Goal: Communication & Community: Answer question/provide support

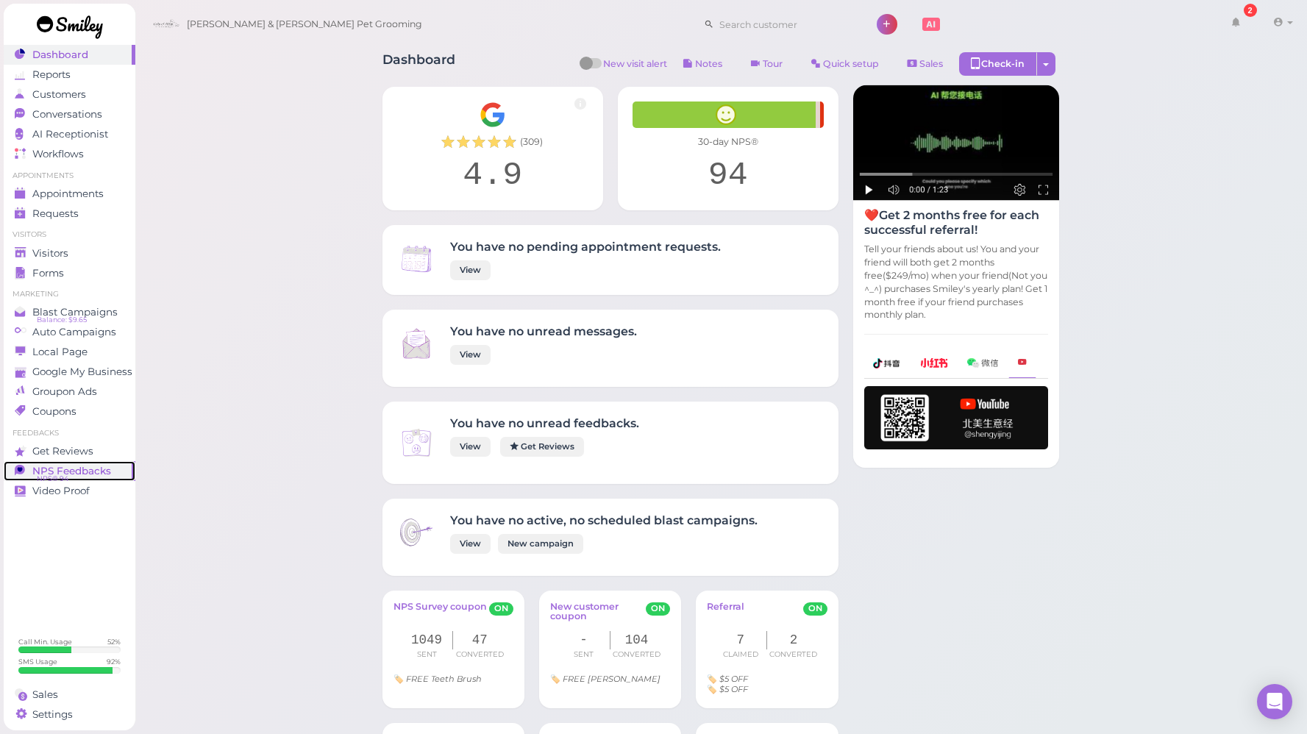
click at [79, 470] on span "NPS Feedbacks" at bounding box center [71, 471] width 79 height 13
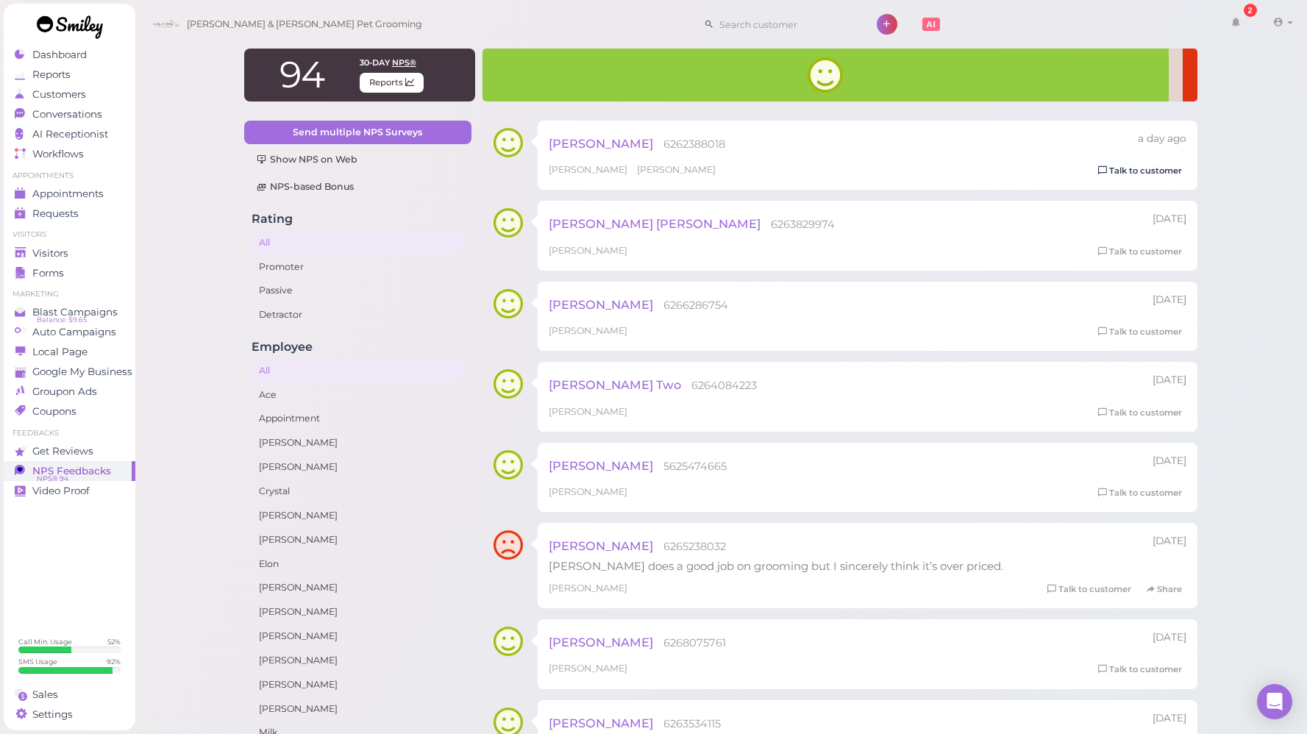
click at [1147, 168] on link "Talk to customer" at bounding box center [1140, 170] width 93 height 15
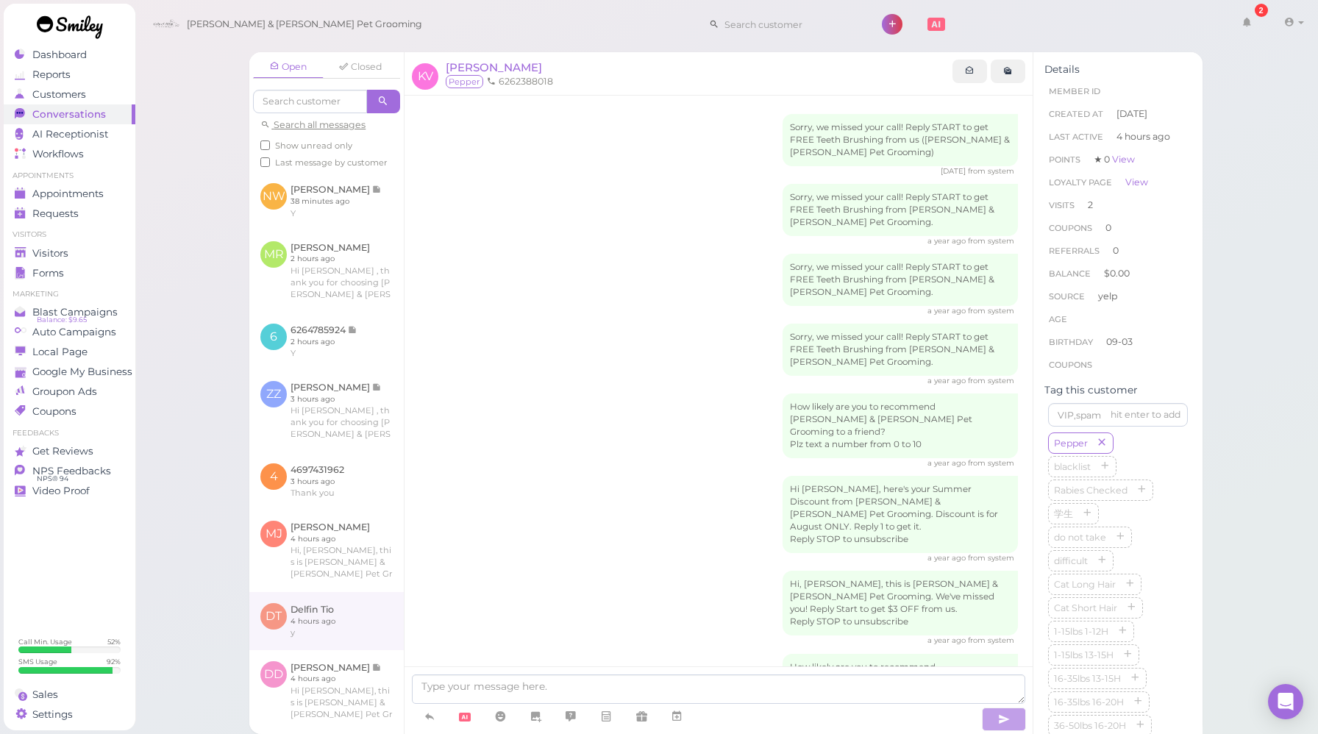
scroll to position [372, 0]
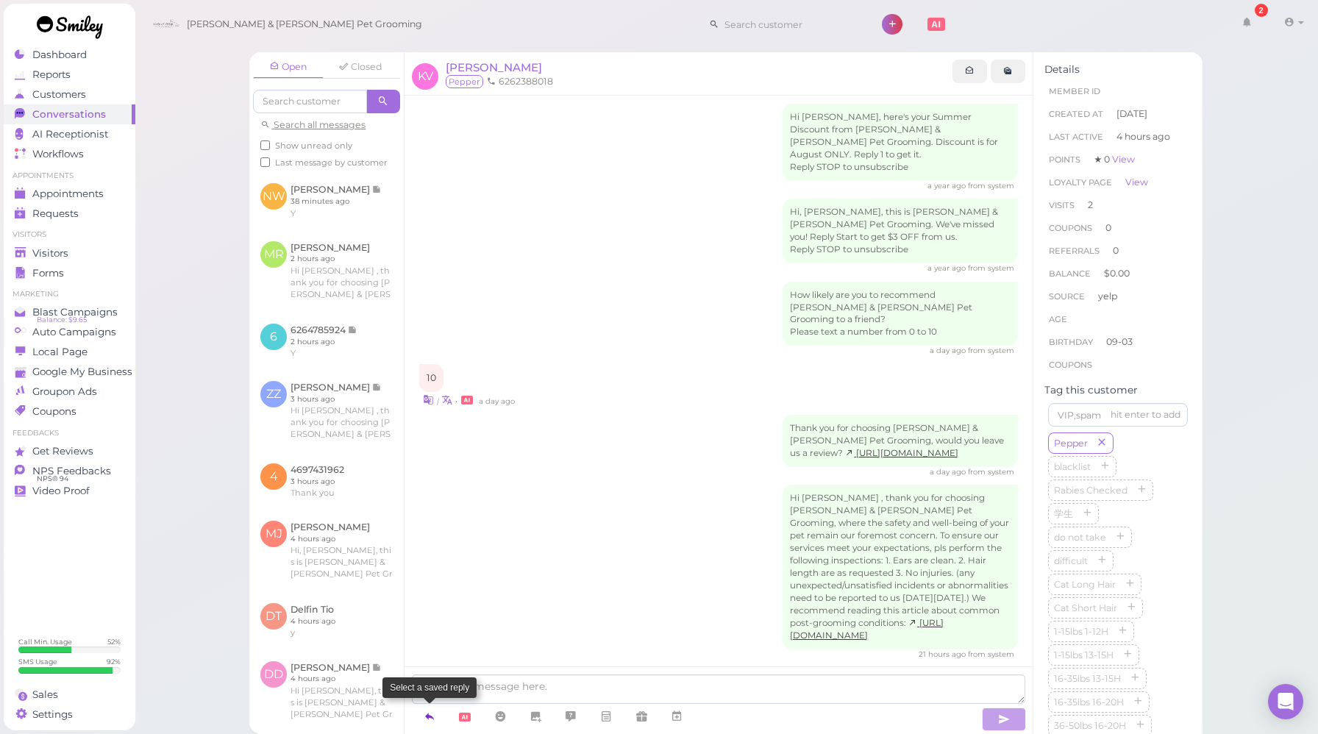
click at [434, 719] on icon at bounding box center [430, 716] width 12 height 15
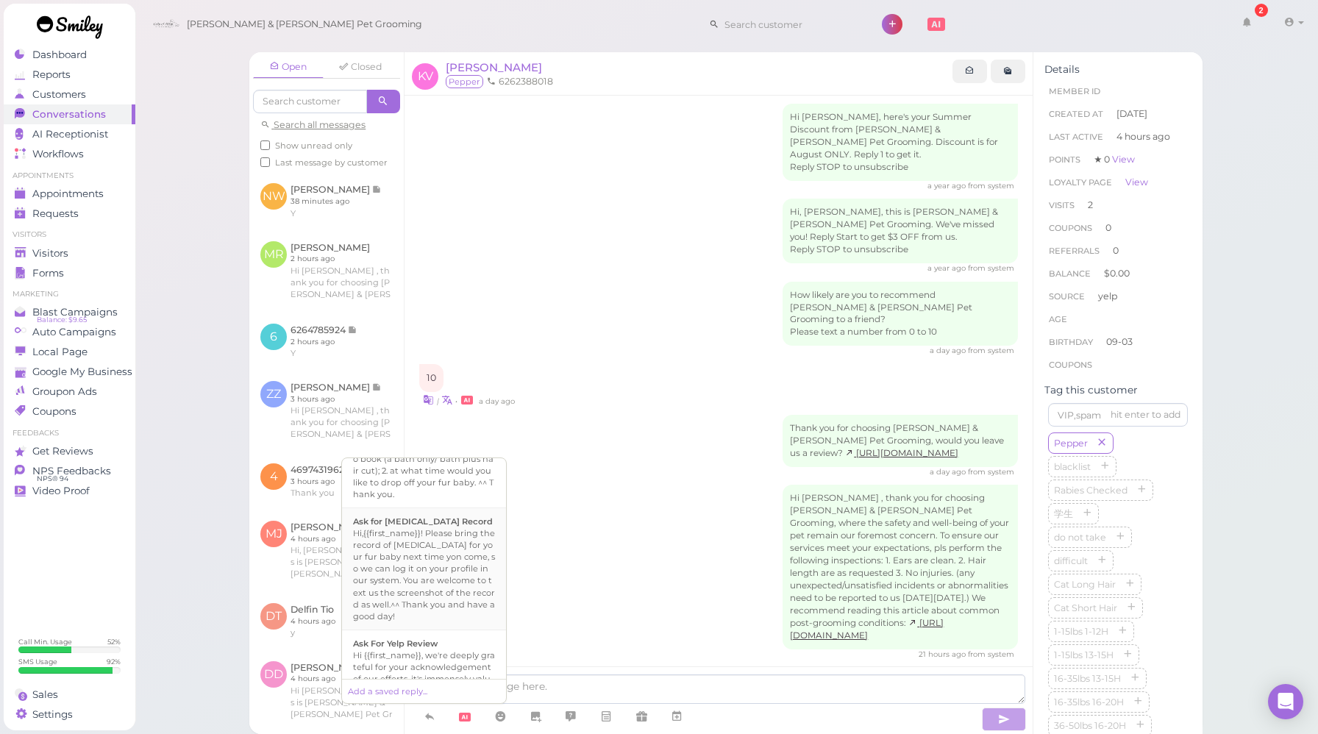
scroll to position [490, 0]
click at [447, 627] on div "Hi {{first_name}}, we're deeply grateful for your acknowledgement of our effort…" at bounding box center [424, 668] width 142 height 82
type textarea "Hi {{first_name}}, we're deeply grateful for your acknowledgement of our effort…"
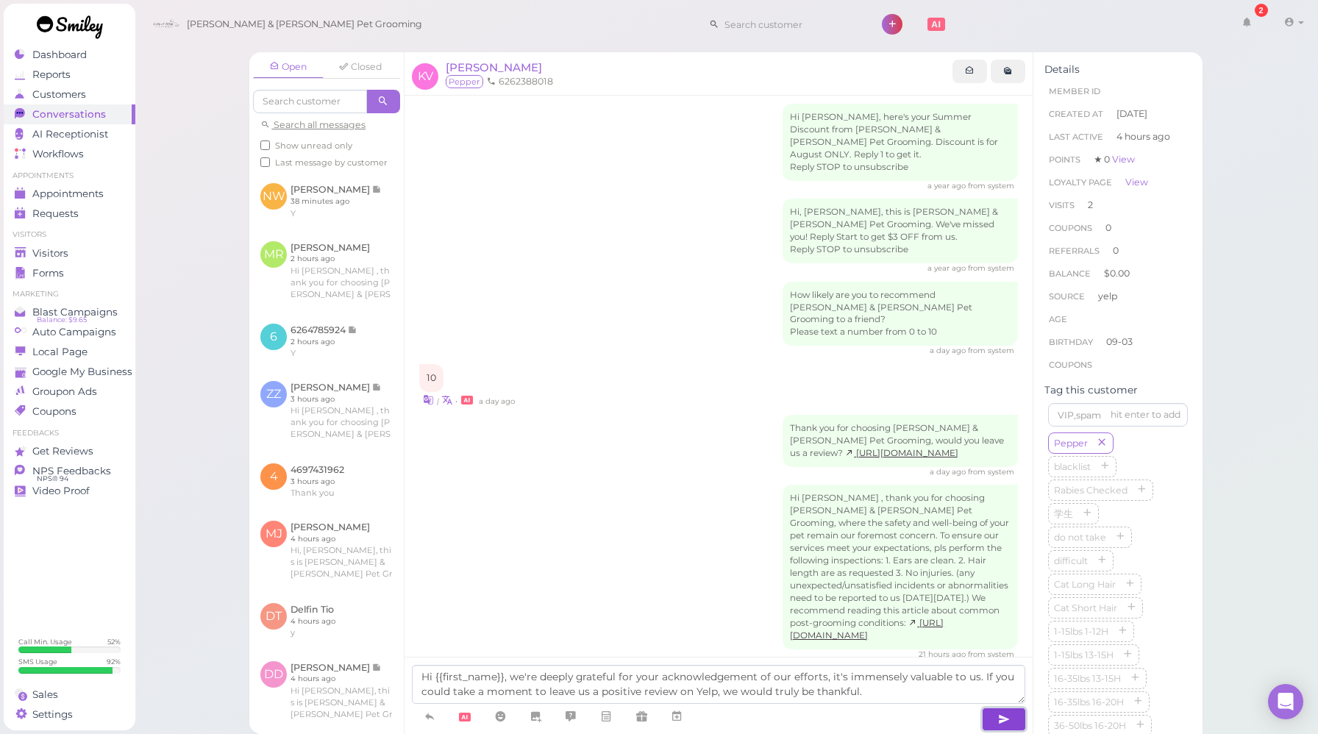
click at [1007, 719] on icon "button" at bounding box center [1004, 719] width 12 height 15
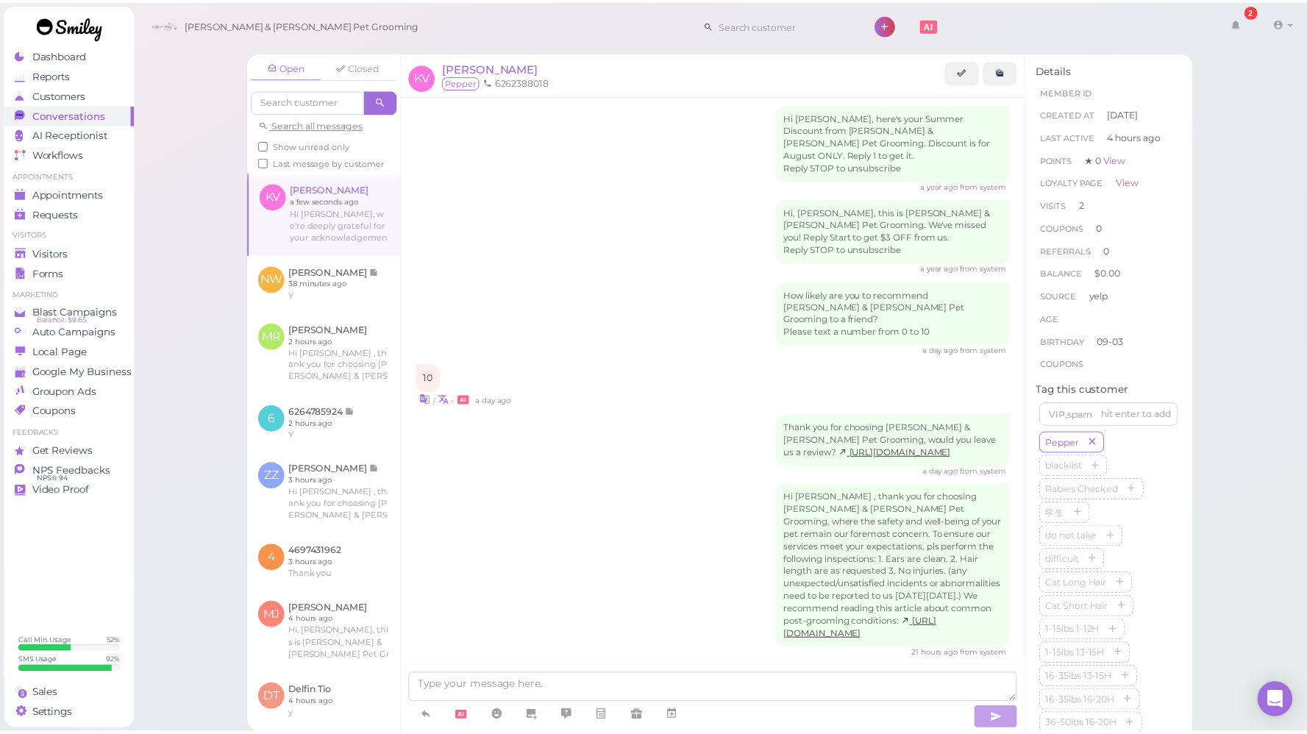
scroll to position [457, 0]
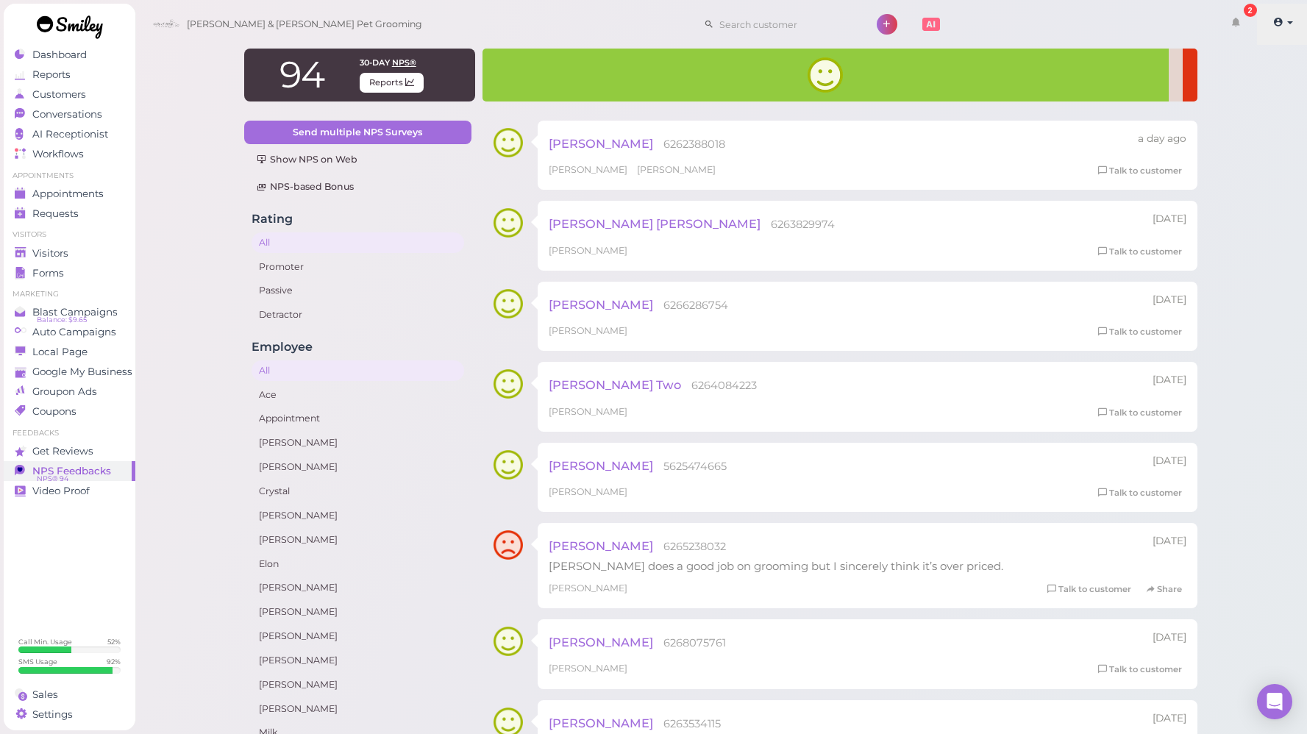
click at [1291, 21] on span at bounding box center [1290, 22] width 6 height 3
click at [1237, 107] on link "Logout" at bounding box center [1249, 111] width 120 height 18
